Goal: Task Accomplishment & Management: Manage account settings

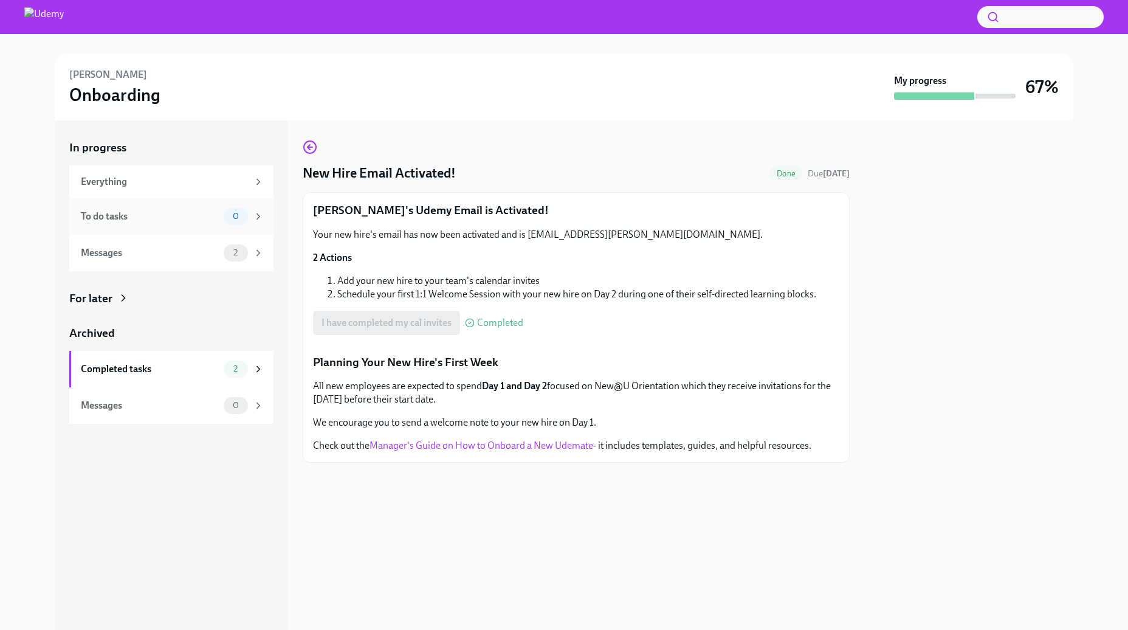
click at [157, 225] on div "To do tasks 0" at bounding box center [171, 216] width 204 height 36
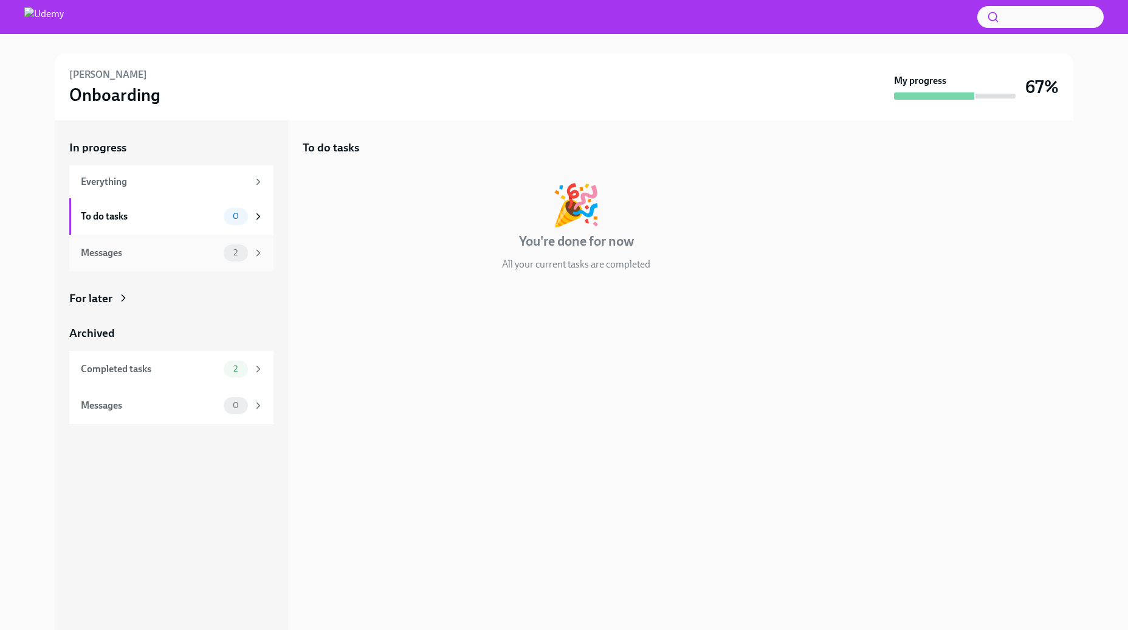
click at [142, 247] on div "Messages" at bounding box center [150, 252] width 138 height 13
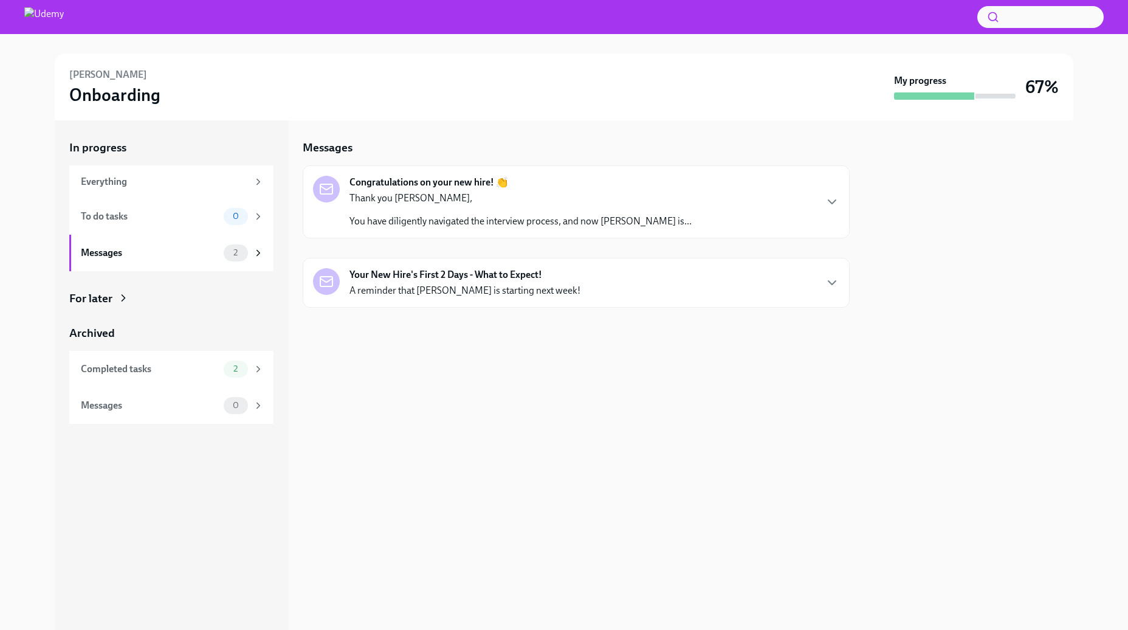
click at [636, 194] on p "Thank you [PERSON_NAME]," at bounding box center [520, 197] width 342 height 13
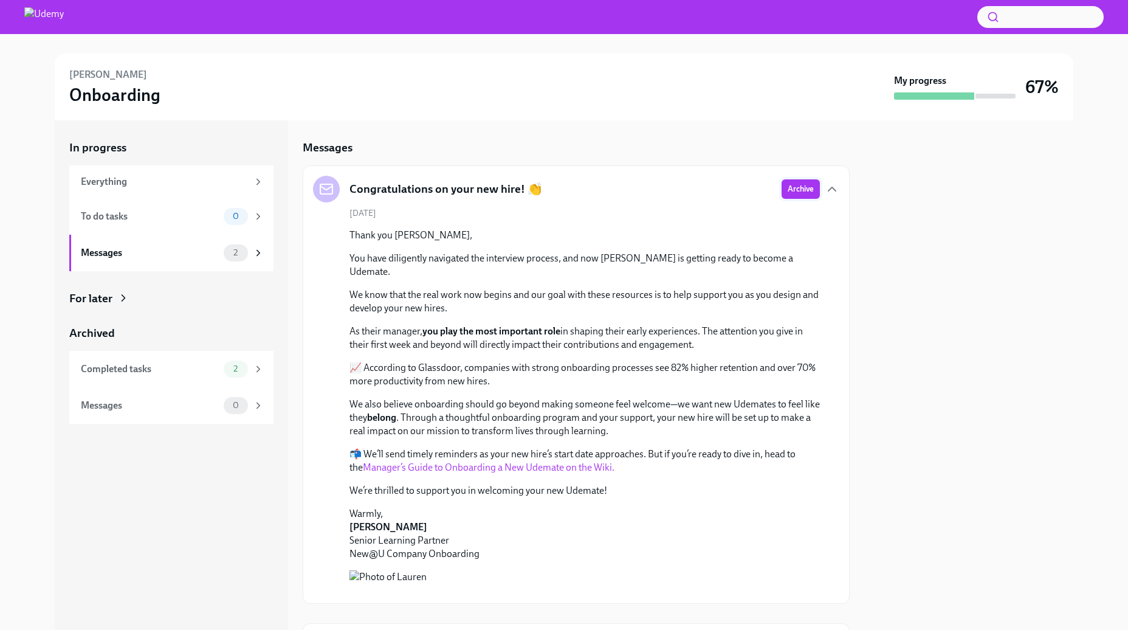
click at [794, 188] on span "Archive" at bounding box center [801, 189] width 26 height 12
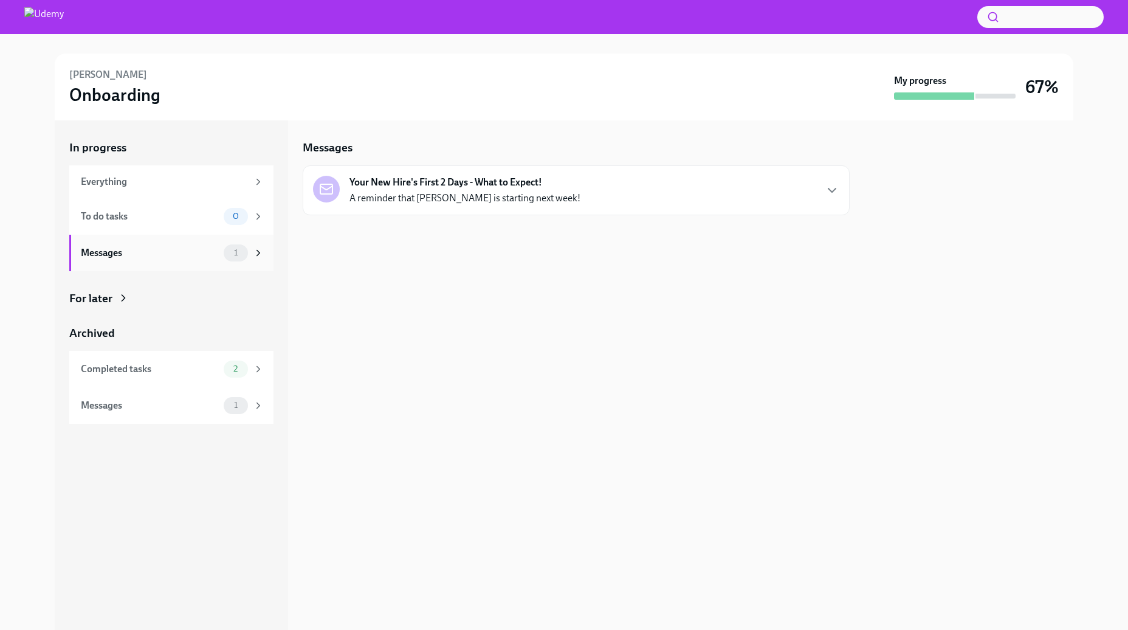
click at [187, 252] on div "Messages" at bounding box center [150, 252] width 138 height 13
click at [617, 190] on div "Your New Hire's First 2 Days - What to Expect! A reminder that [PERSON_NAME] is…" at bounding box center [576, 190] width 526 height 29
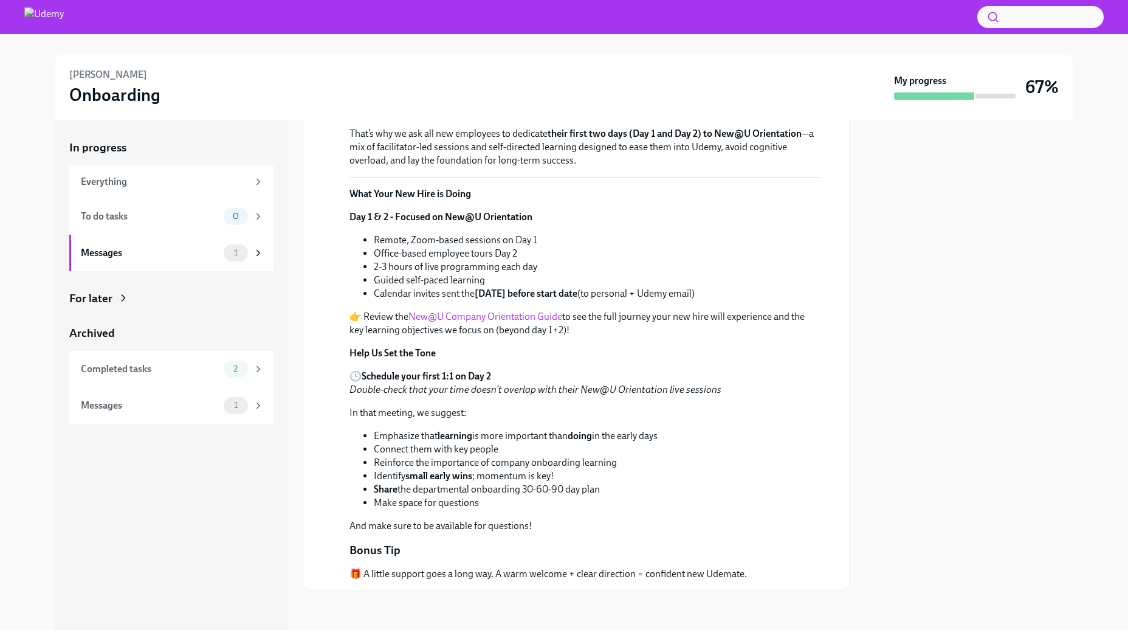
scroll to position [261, 0]
click at [516, 322] on link "New@U Company Orientation Guide" at bounding box center [485, 317] width 154 height 12
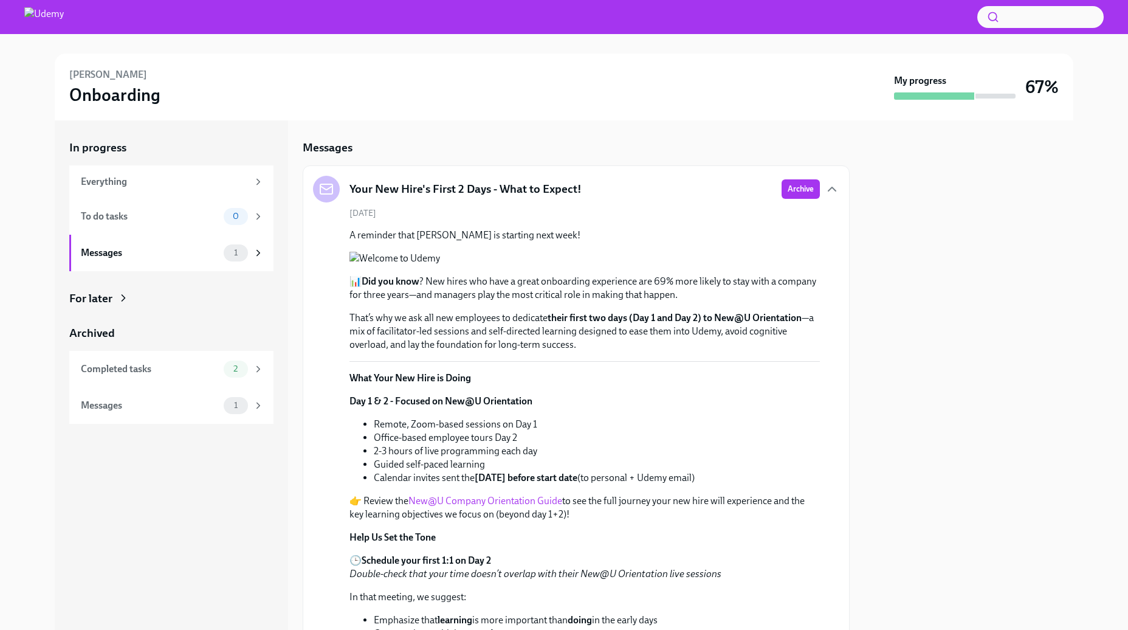
click at [795, 186] on span "Archive" at bounding box center [801, 189] width 26 height 12
